Goal: Find specific fact

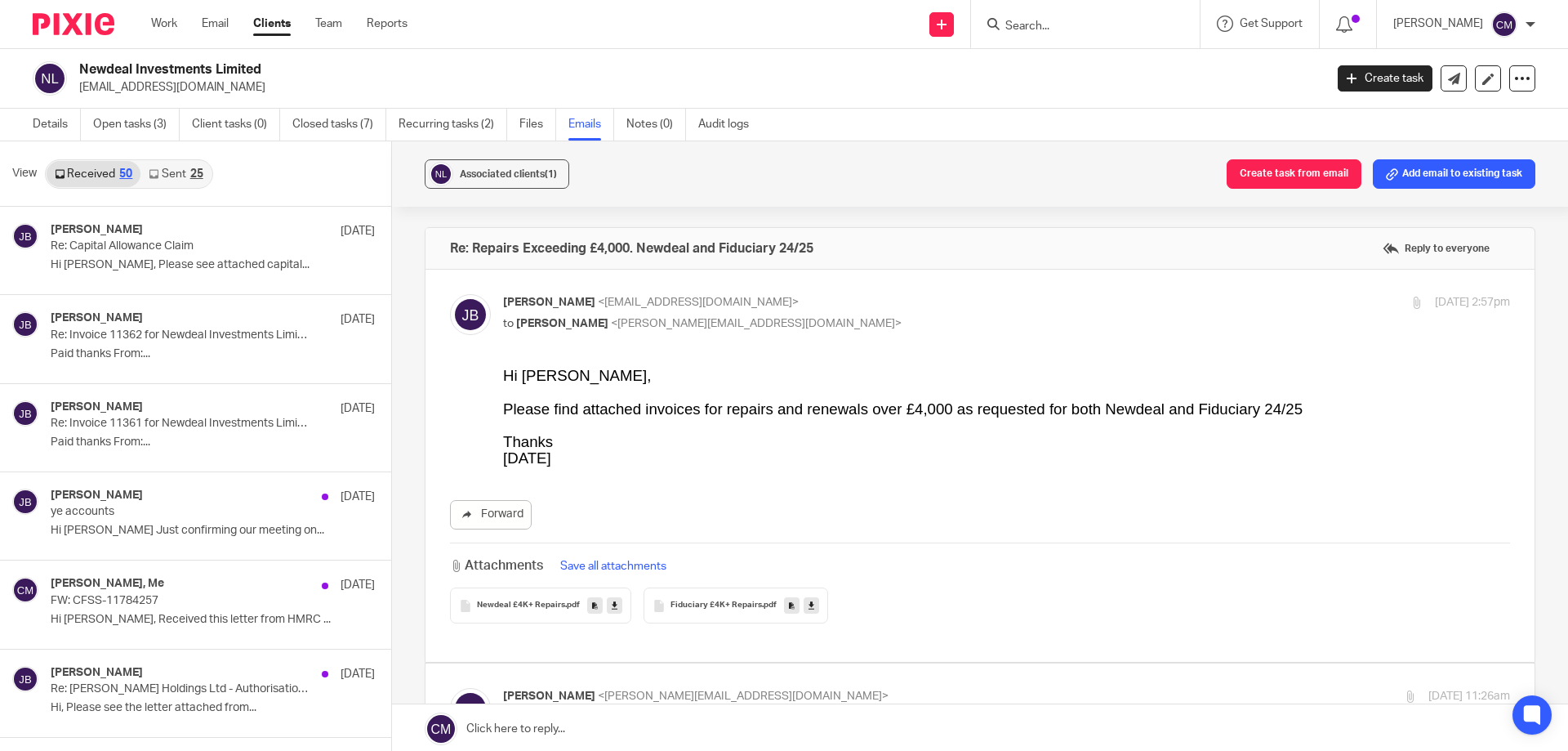
scroll to position [1961, 0]
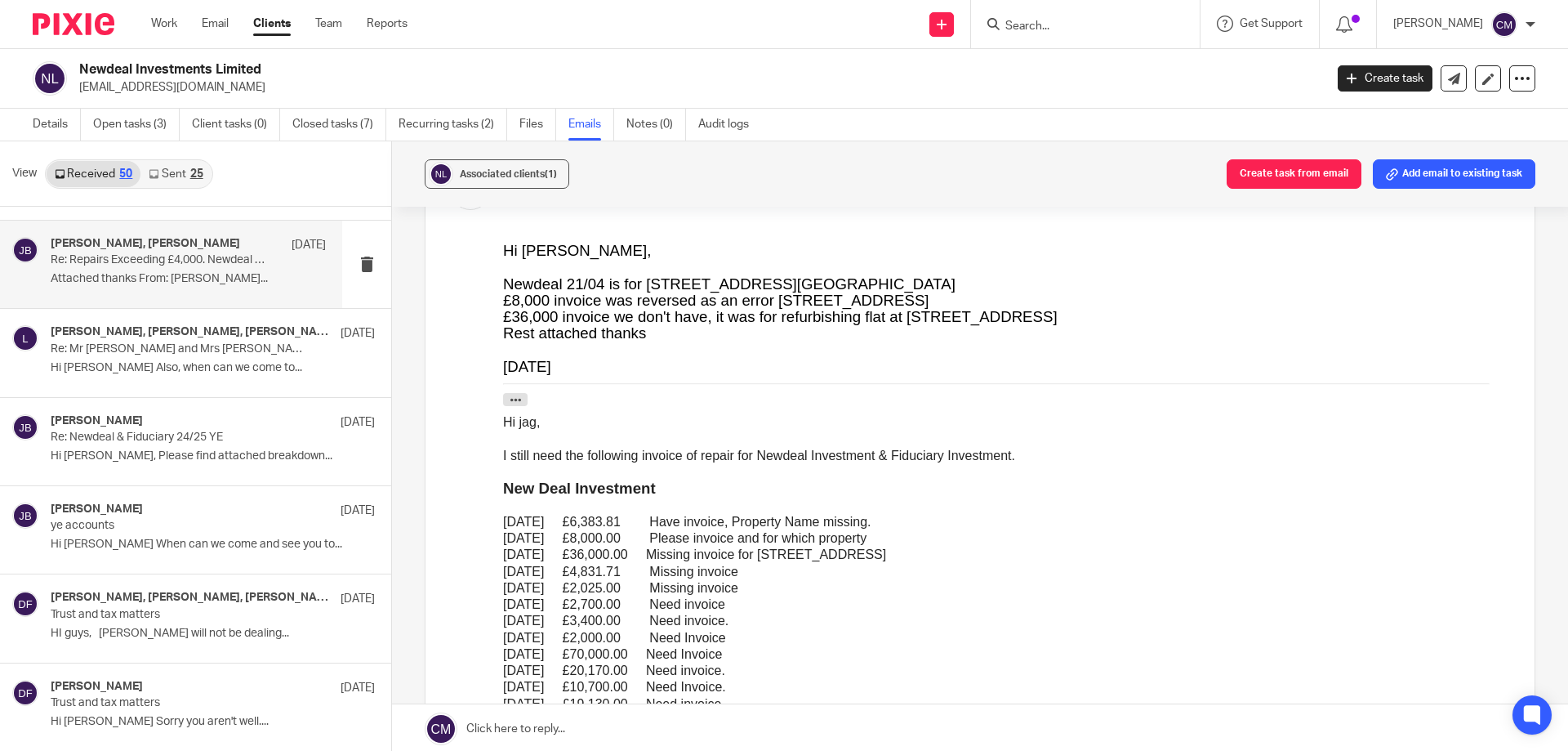
click at [1075, 20] on input "Search" at bounding box center [1077, 27] width 147 height 15
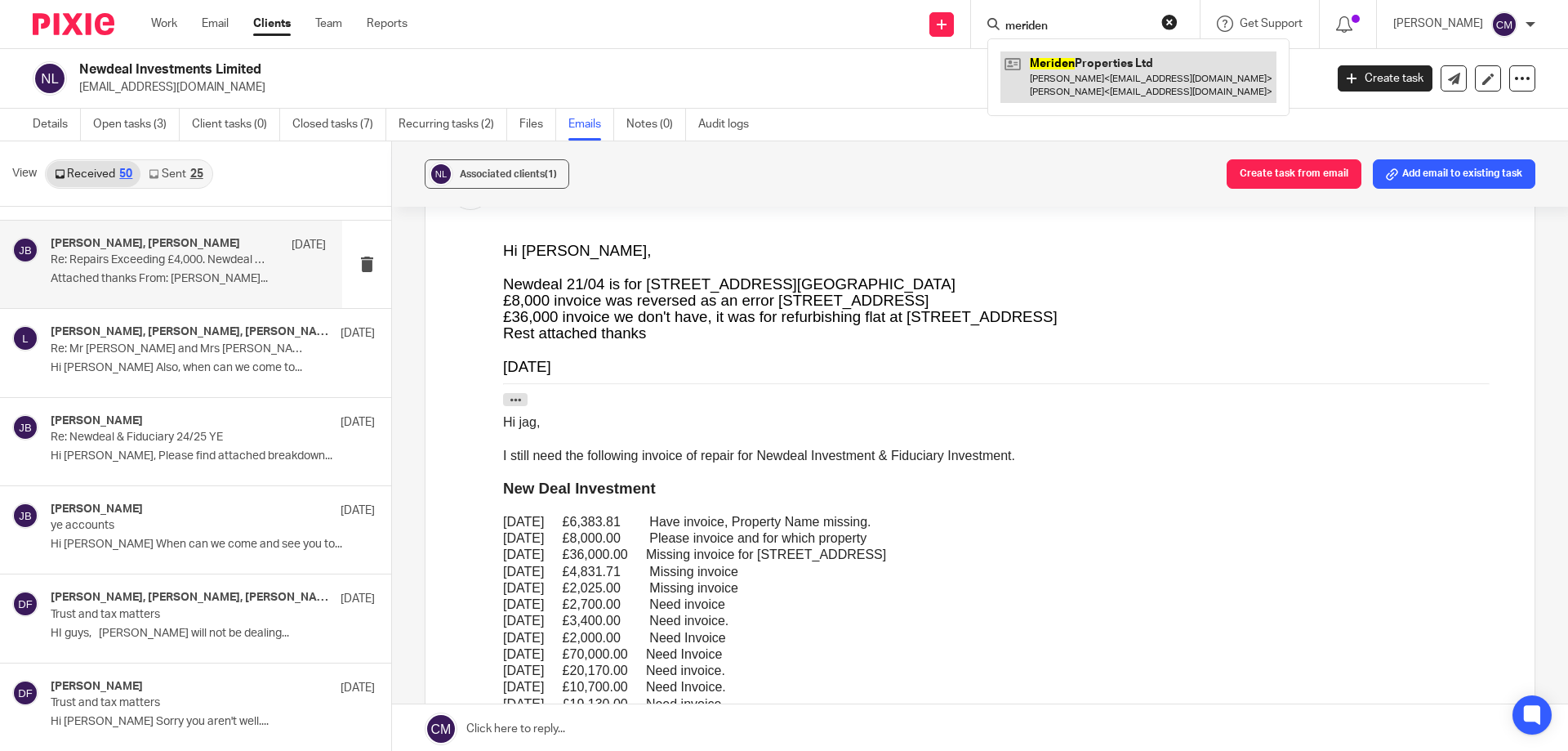
type input "meriden"
click at [1082, 76] on link at bounding box center [1139, 77] width 276 height 51
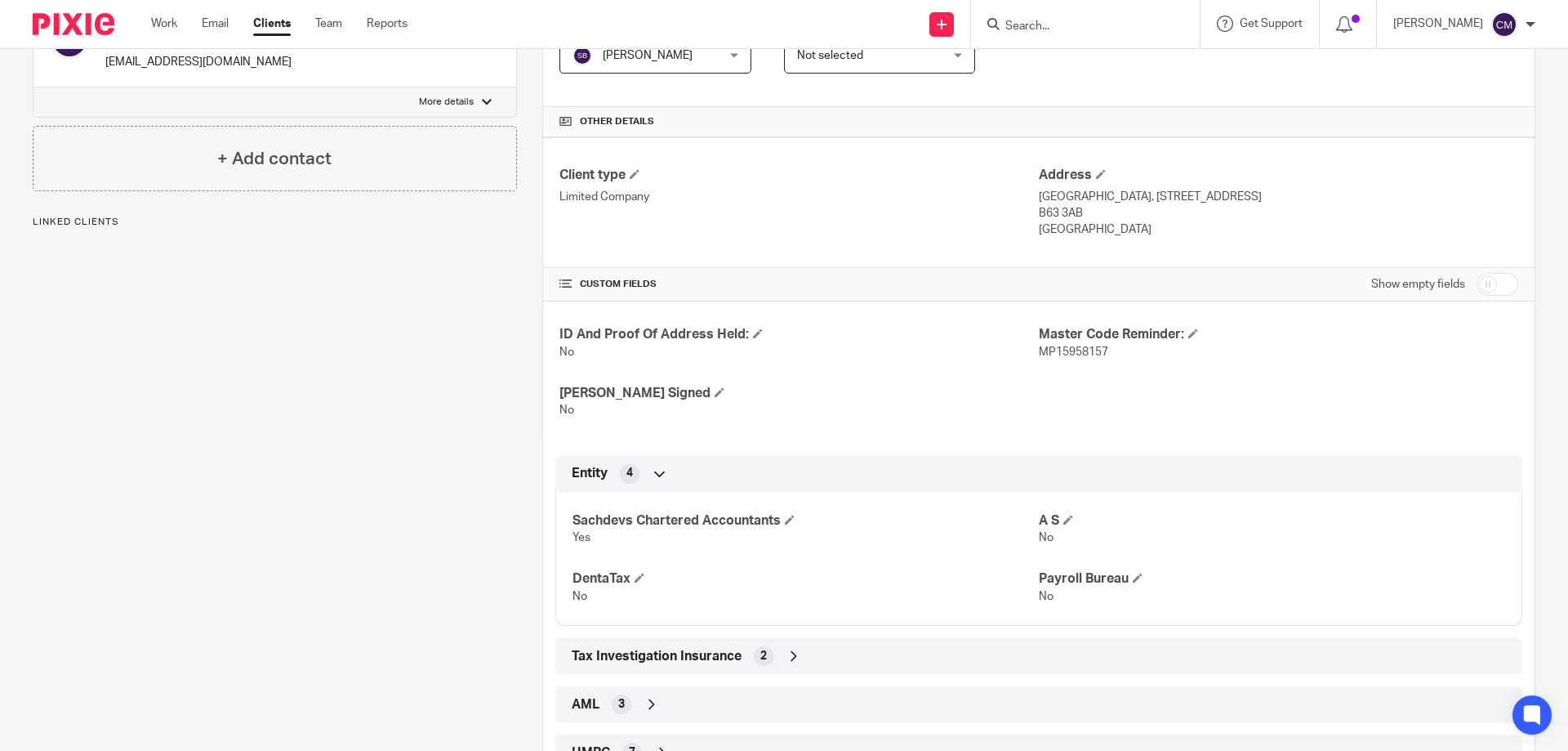
scroll to position [537, 0]
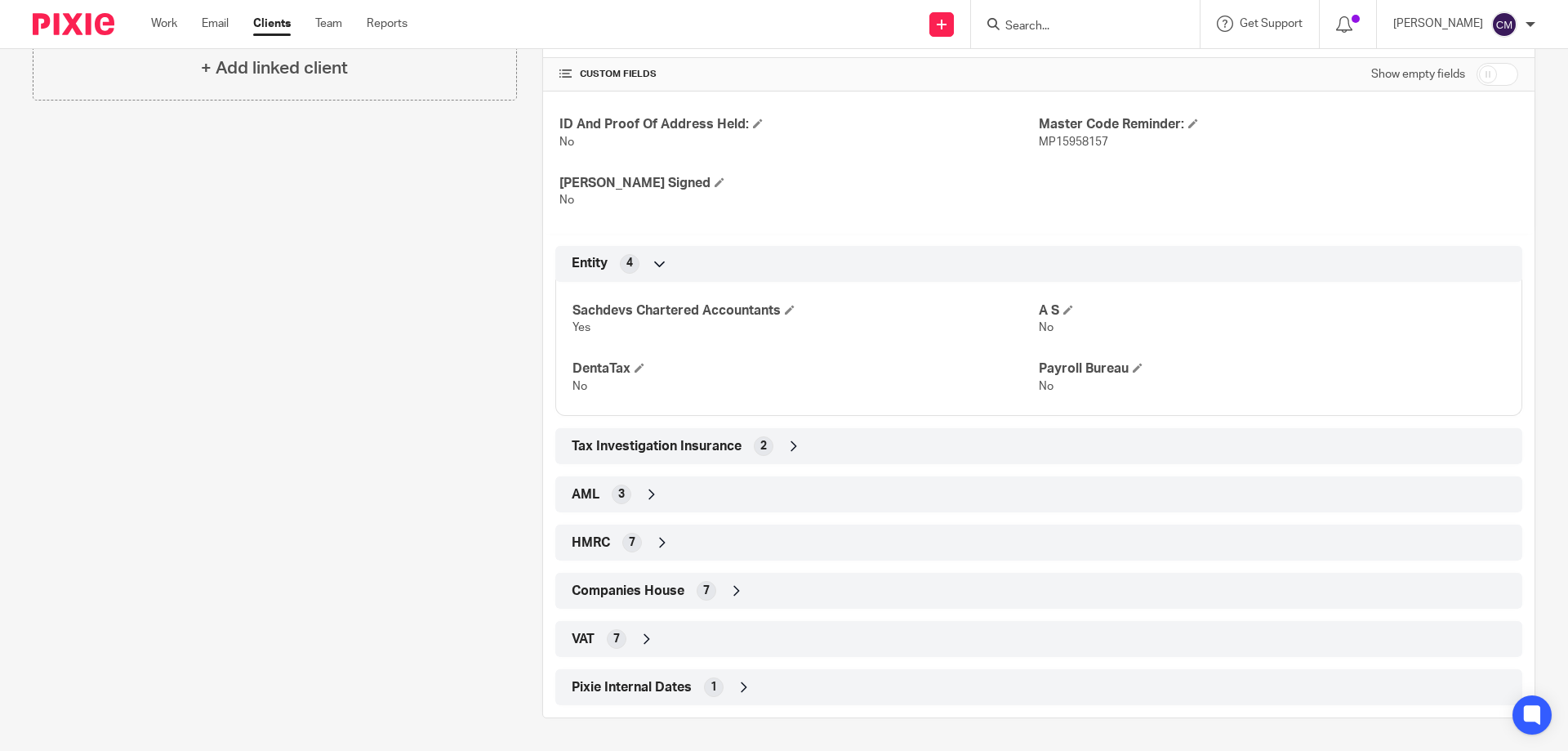
click at [602, 638] on div "VAT 7" at bounding box center [1038, 639] width 942 height 28
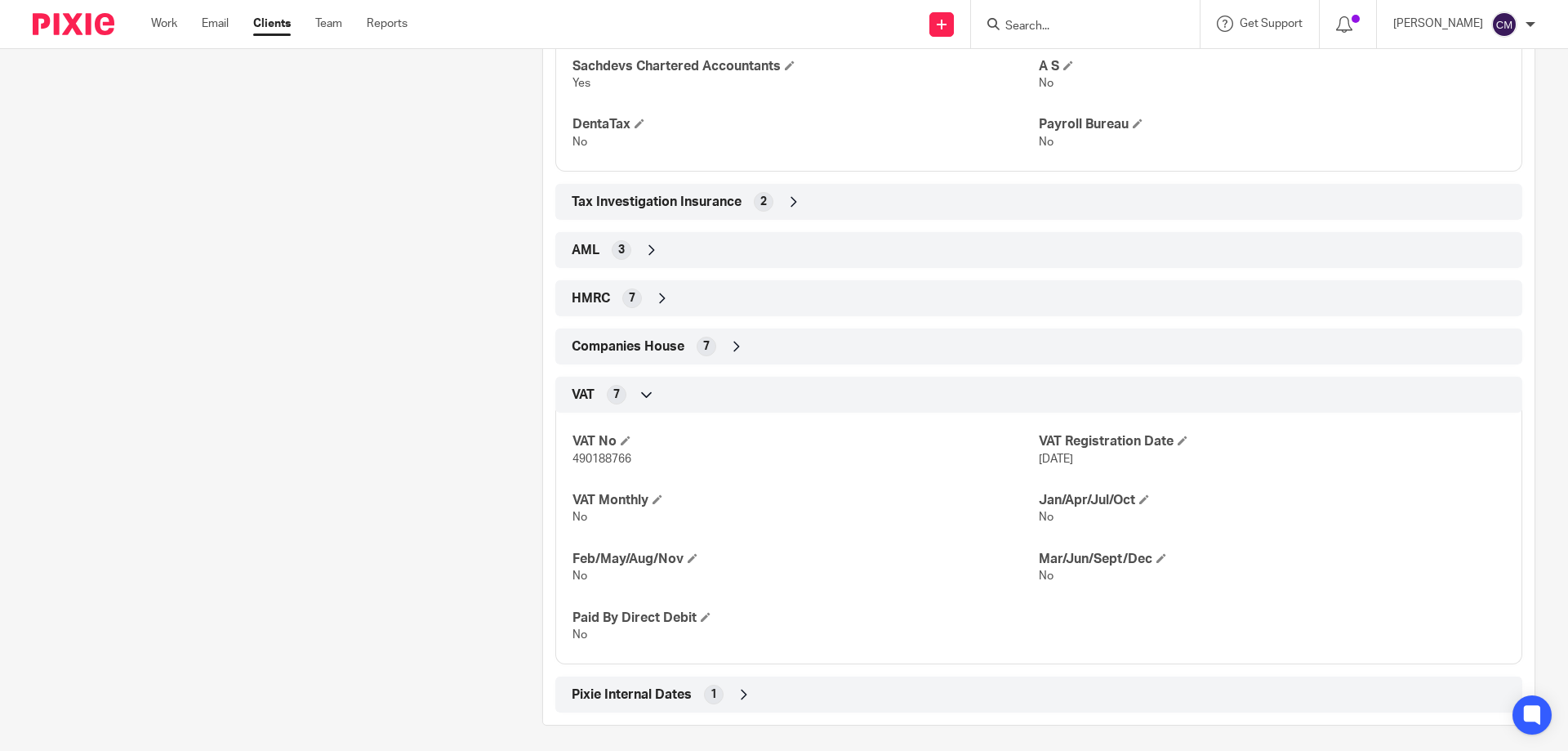
scroll to position [789, 0]
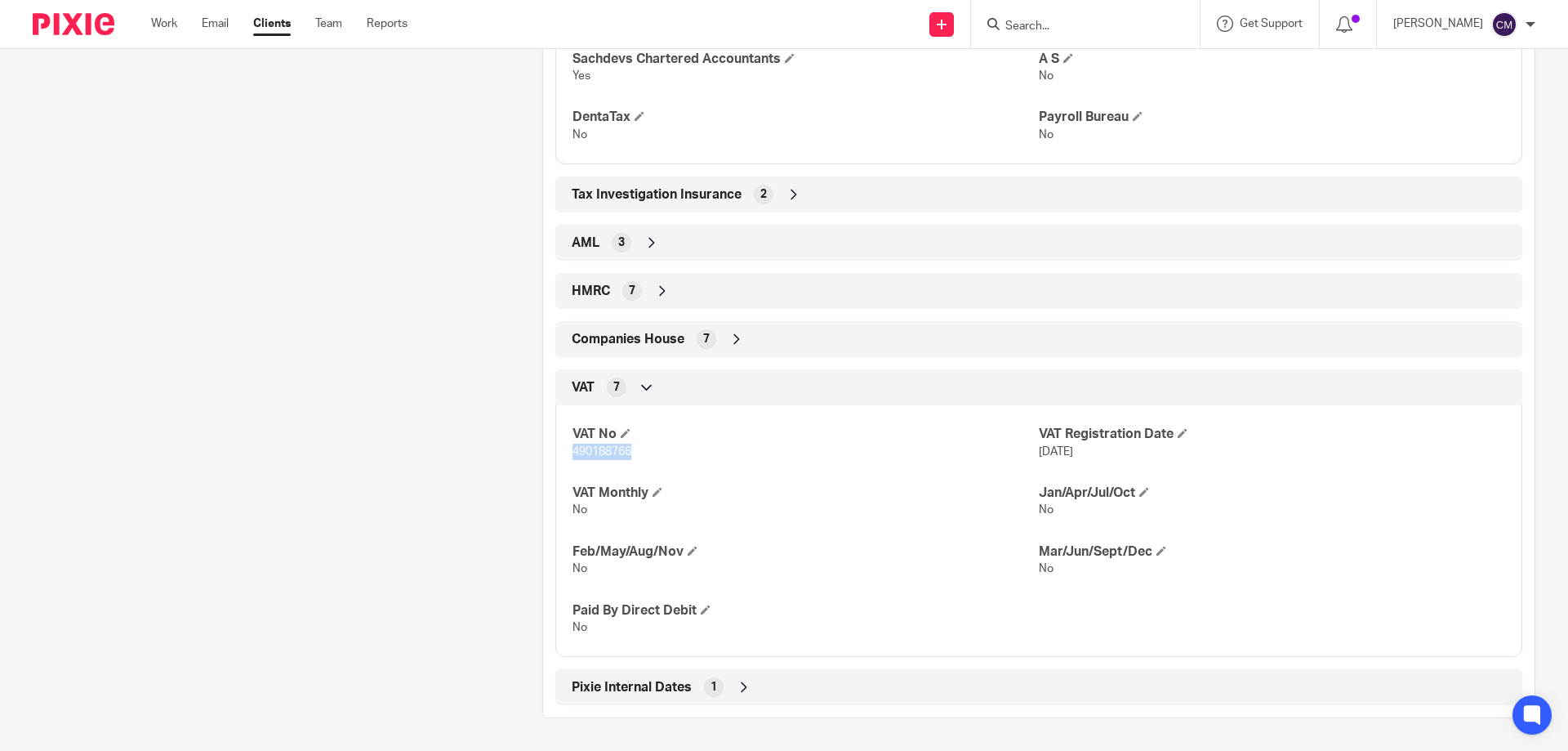
drag, startPoint x: 569, startPoint y: 450, endPoint x: 629, endPoint y: 450, distance: 60.0
click at [629, 450] on p "490188766" at bounding box center [805, 451] width 466 height 16
copy span "490188766"
